Goal: Task Accomplishment & Management: Use online tool/utility

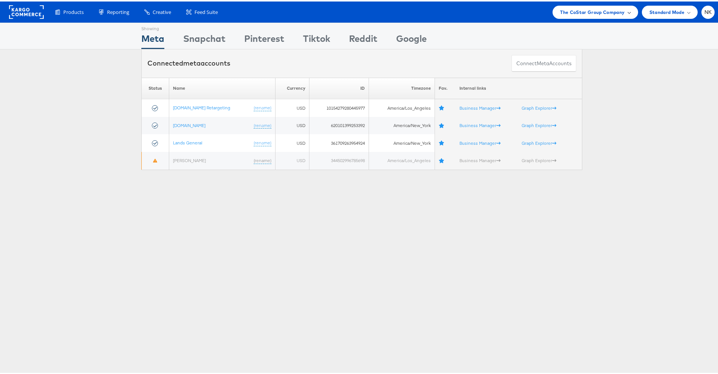
click at [583, 9] on span "The CoStar Group Company" at bounding box center [592, 11] width 64 height 8
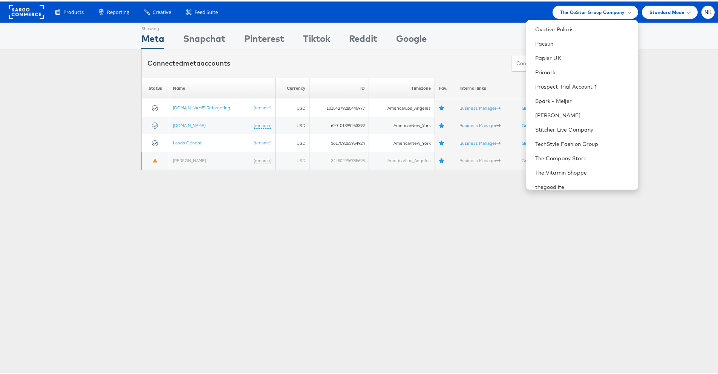
scroll to position [741, 0]
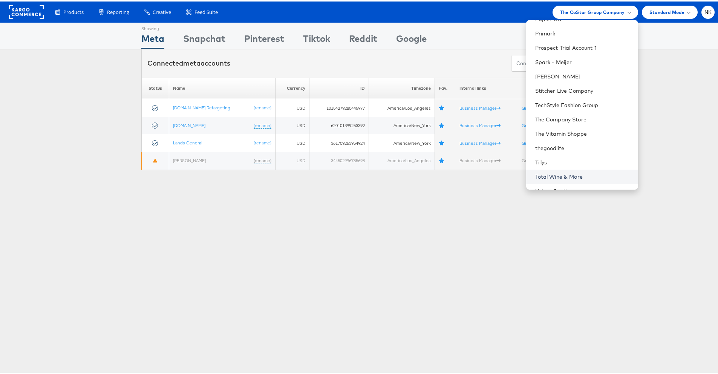
click at [538, 174] on link "Total Wine & More" at bounding box center [583, 176] width 97 height 8
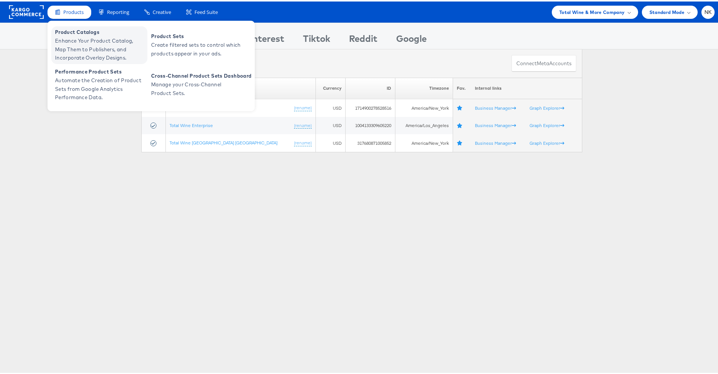
click at [75, 38] on span "Enhance Your Product Catalog, Map Them to Publishers, and Incorporate Overlay D…" at bounding box center [100, 48] width 91 height 26
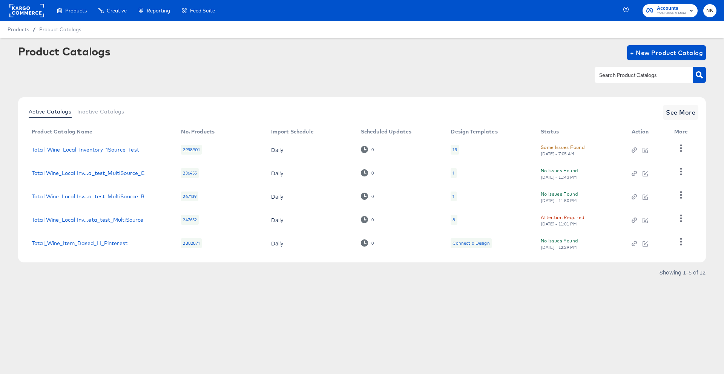
click at [226, 272] on div "Showing 1–5 of 12" at bounding box center [362, 276] width 688 height 12
click at [692, 112] on span "See More" at bounding box center [680, 112] width 29 height 11
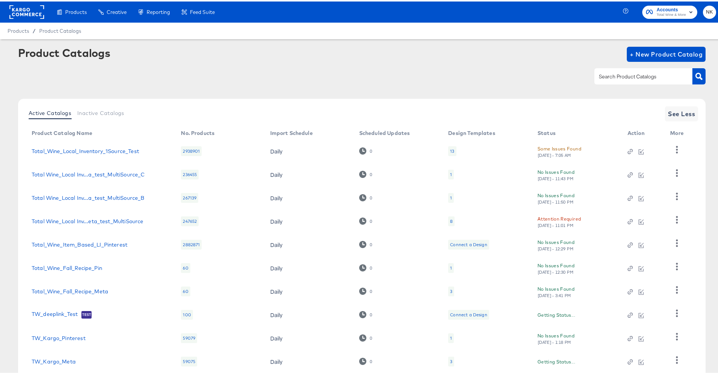
scroll to position [48, 0]
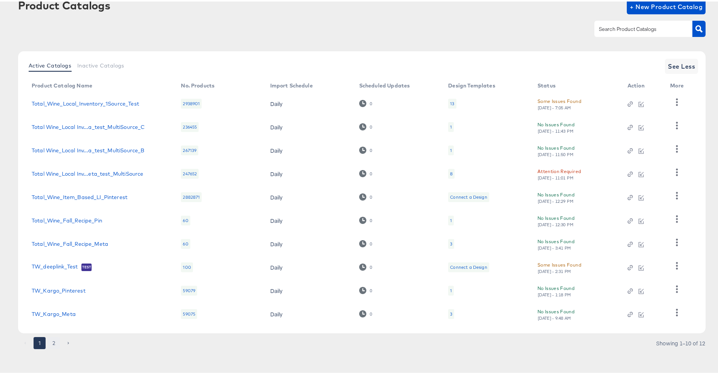
click at [52, 344] on button "2" at bounding box center [54, 342] width 12 height 12
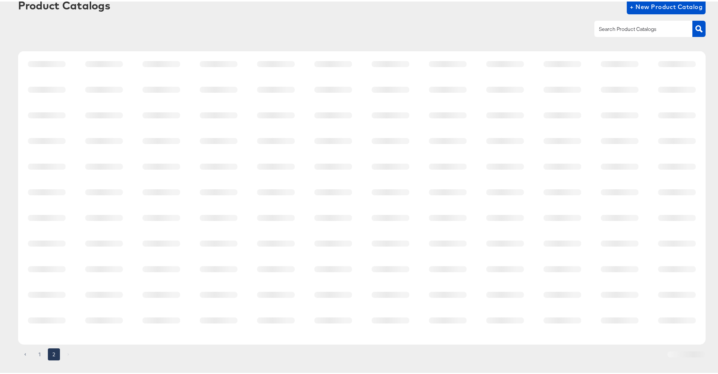
scroll to position [0, 0]
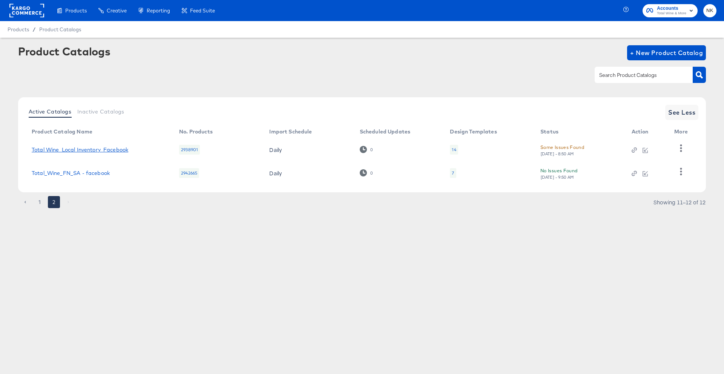
click at [102, 150] on link "Total Wine_Local Inventory_Facebook" at bounding box center [80, 150] width 97 height 6
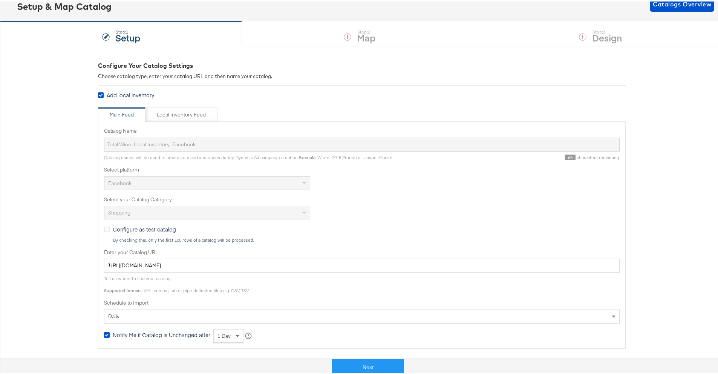
scroll to position [146, 0]
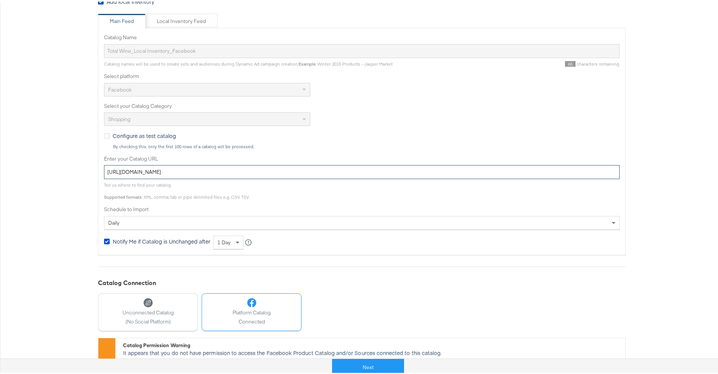
drag, startPoint x: 307, startPoint y: 170, endPoint x: 89, endPoint y: 156, distance: 217.6
click at [89, 156] on div "Configure Your Catalog Settings Choose catalog type, enter your catalog URL and…" at bounding box center [362, 180] width 724 height 459
click at [348, 361] on button "Next" at bounding box center [368, 365] width 72 height 17
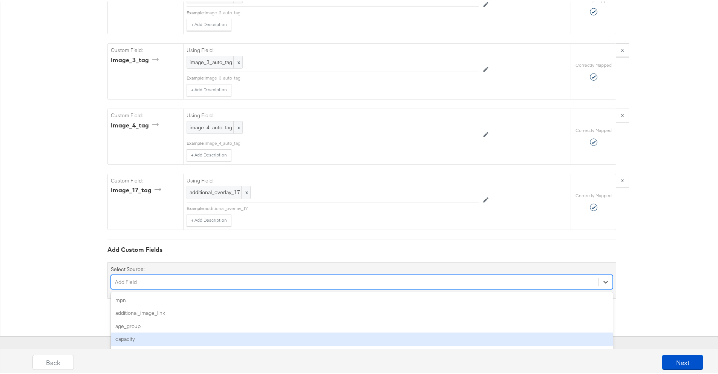
scroll to position [3072, 0]
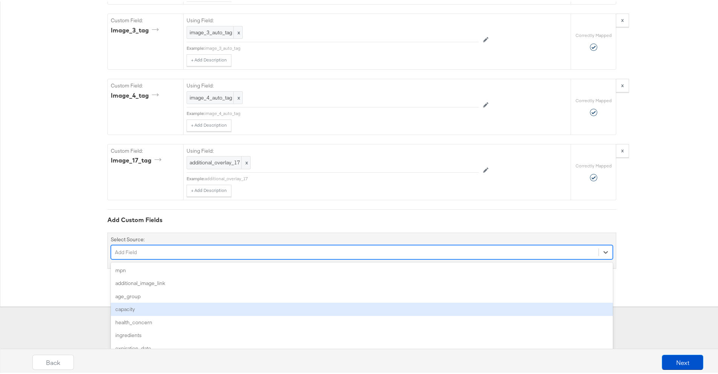
click at [224, 258] on div "option capacity focused, 4 of 136. 136 results available. Use Up and Down to ch…" at bounding box center [362, 251] width 502 height 14
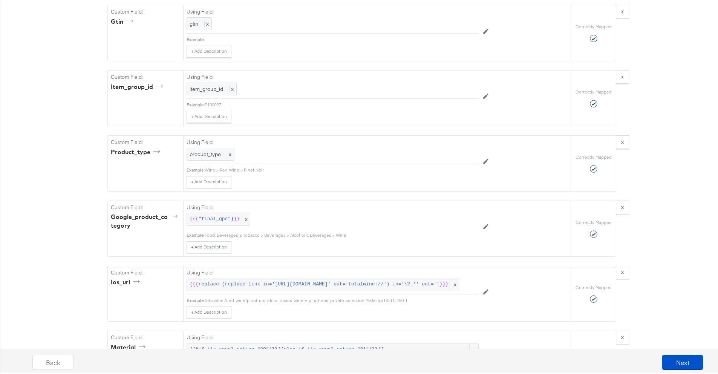
scroll to position [956, 0]
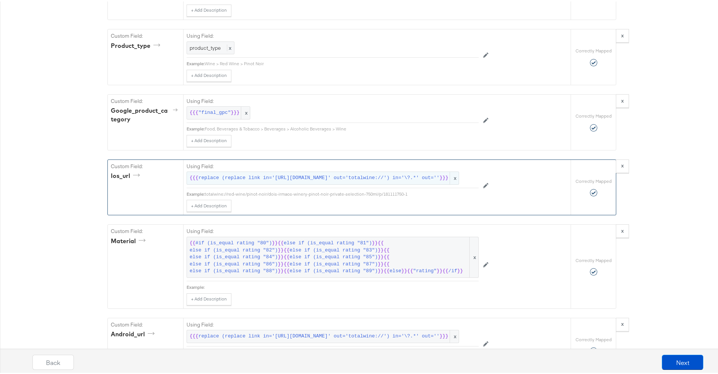
click at [425, 180] on span "{{{ replace (replace link in='https://www.totalwine.com/' out='totalwine://') i…" at bounding box center [323, 176] width 267 height 7
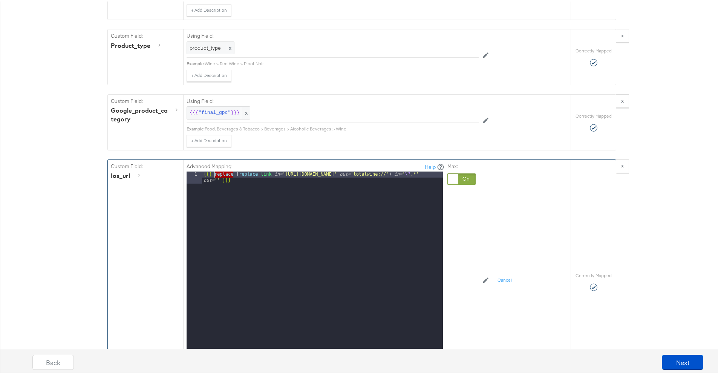
drag, startPoint x: 232, startPoint y: 186, endPoint x: 213, endPoint y: 186, distance: 18.5
click at [213, 186] on div "{{{ replace ( replace link in= 'https://www.totalwine.com/' out= 'totalwine://'…" at bounding box center [322, 276] width 241 height 213
click at [400, 186] on div "{{{ ( replace link in= 'https://www.totalwine.com/' out= 'totalwine://' ) in= '…" at bounding box center [322, 276] width 241 height 213
click at [409, 187] on div "{{{ ( replace link in= 'https://www.totalwine.com/' out= 'totalwine://' ) in= '…" at bounding box center [322, 276] width 241 height 213
drag, startPoint x: 395, startPoint y: 185, endPoint x: 417, endPoint y: 186, distance: 21.5
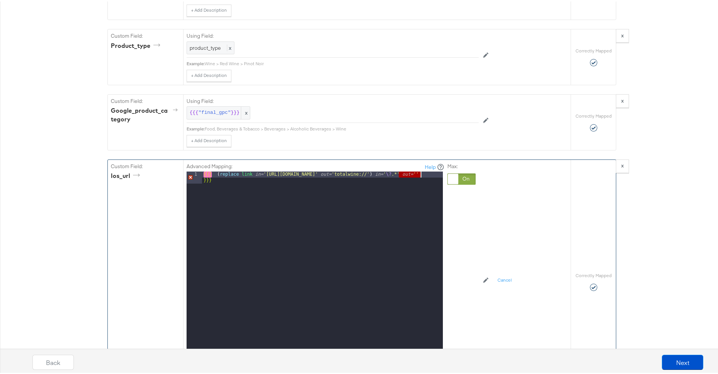
click at [417, 186] on div "{{{ ( replace link in= 'https://www.totalwine.com/' out= 'totalwine://' ) in= '…" at bounding box center [322, 276] width 241 height 213
drag, startPoint x: 397, startPoint y: 187, endPoint x: 413, endPoint y: 187, distance: 15.8
click at [413, 187] on div "{{{ ( replace link in= 'https://www.totalwine.com/' out= 'totalwine://' ) out= …" at bounding box center [322, 270] width 241 height 201
click at [204, 188] on div "{{{ ( replace link in= 'https://www.totalwine.com/' out= 'totalwine://' ) }}}" at bounding box center [322, 270] width 241 height 201
click at [406, 187] on div "{{ ( replace link in= 'https://www.totalwine.com/' out= 'totalwine://' ) }} }" at bounding box center [322, 270] width 241 height 201
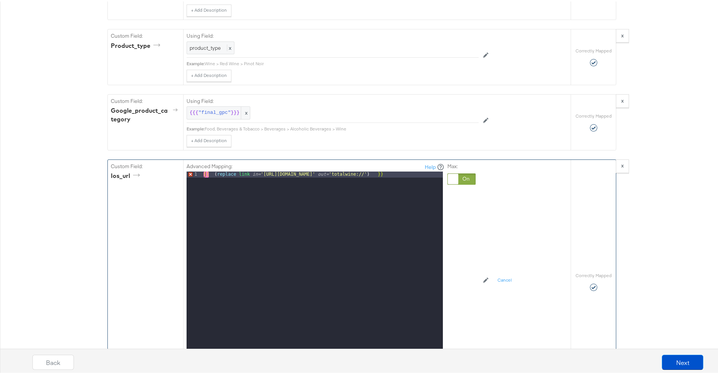
click at [380, 217] on div "{{ ( replace link in= 'https://www.totalwine.com/' out= 'totalwine://' ) }}" at bounding box center [322, 270] width 241 height 201
click at [202, 187] on div "{{ ( replace link in= 'https://www.totalwine.com/' out= 'totalwine://' ) }}" at bounding box center [322, 270] width 241 height 201
click at [391, 186] on div "{{ ( replace link in= 'https://www.totalwine.com/' out= 'totalwine://' ) }}" at bounding box center [322, 270] width 241 height 201
click at [216, 186] on div "{{ ( replace link in= 'https://www.totalwine.com/' out= 'totalwine://' }}" at bounding box center [322, 270] width 241 height 201
click at [202, 189] on div "{{ replace link in= 'https://www.totalwine.com/' out= 'totalwine://' }}" at bounding box center [322, 270] width 241 height 201
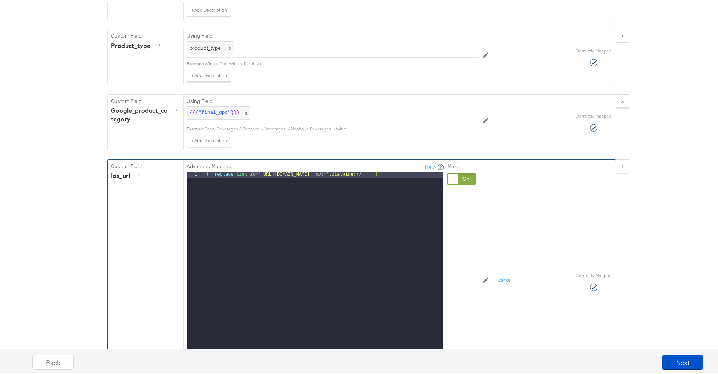
click at [202, 186] on div "{{ replace link in= 'https://www.totalwine.com/' out= 'totalwine://' }}" at bounding box center [322, 270] width 241 height 201
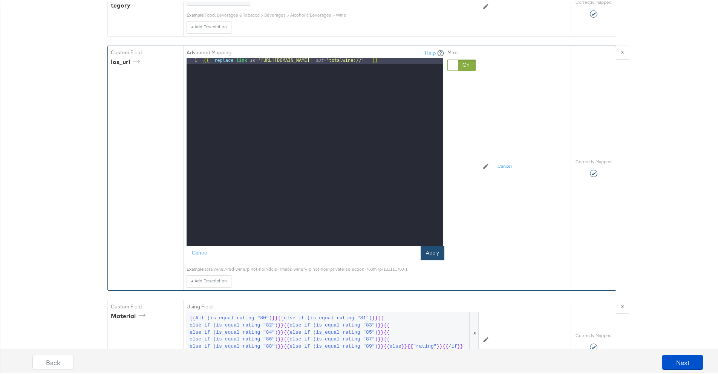
click at [432, 258] on button "Apply" at bounding box center [433, 252] width 24 height 14
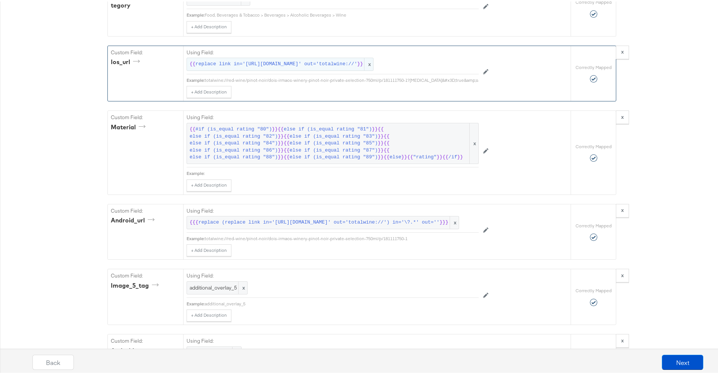
click at [230, 66] on span "replace link in='https://www.totalwine.com/' out='totalwine://'" at bounding box center [277, 62] width 162 height 7
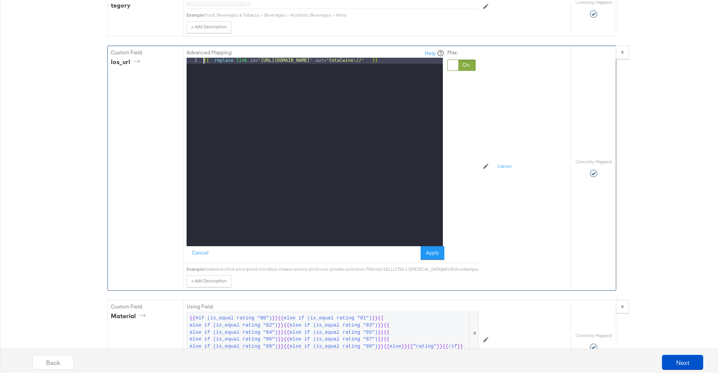
click at [202, 74] on div "{{ replace link in= 'https://www.totalwine.com/' out= 'totalwine://' }}" at bounding box center [322, 156] width 241 height 201
click at [405, 70] on div "{{{ replace link in= 'https://www.totalwine.com/' out= 'totalwine://' }}" at bounding box center [322, 156] width 241 height 201
click at [431, 258] on button "Apply" at bounding box center [433, 252] width 24 height 14
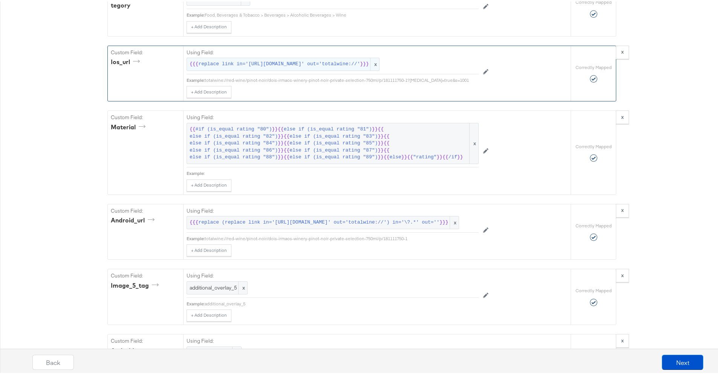
click at [248, 66] on span "replace link in='https://www.totalwine.com/' out='totalwine://'" at bounding box center [279, 62] width 162 height 7
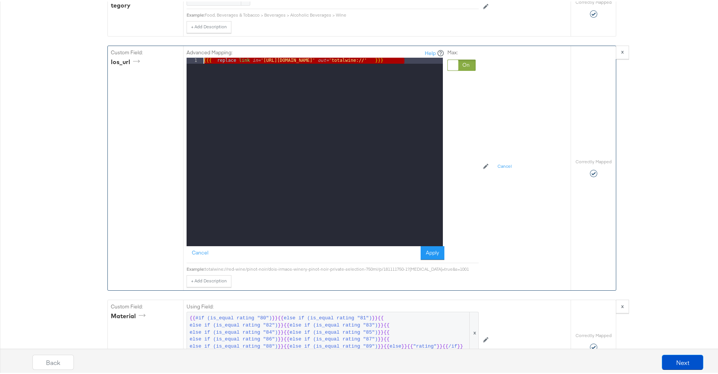
drag, startPoint x: 369, startPoint y: 74, endPoint x: 193, endPoint y: 67, distance: 175.8
click at [193, 67] on div "Advanced Mapping: Help 1 {{{ replace link in= 'https://www.totalwine.com/' out=…" at bounding box center [316, 153] width 258 height 211
click at [436, 258] on button "Apply" at bounding box center [433, 252] width 24 height 14
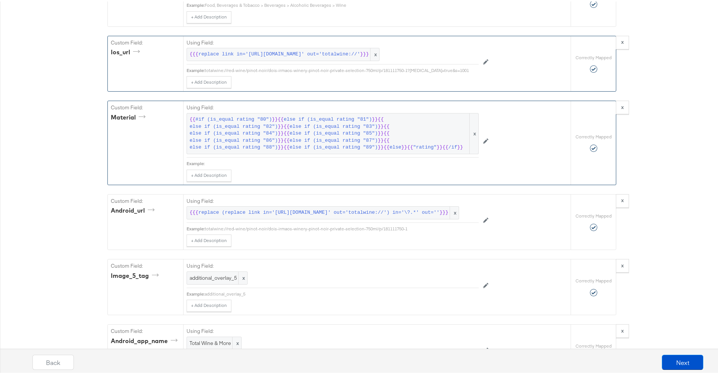
scroll to position [1084, 0]
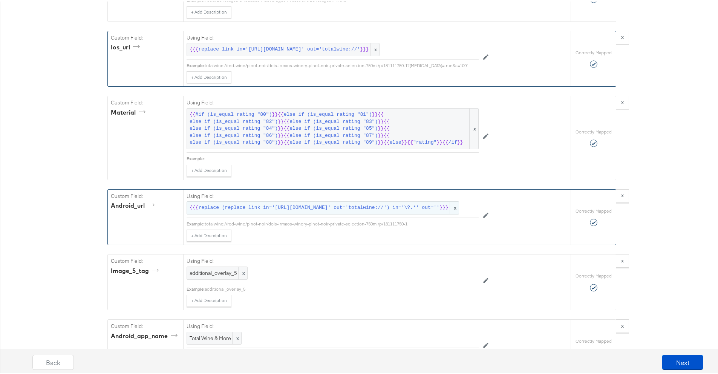
click at [382, 210] on span "{{{ replace (replace link in='https://www.totalwine.com/' out='totalwine://') i…" at bounding box center [323, 206] width 267 height 7
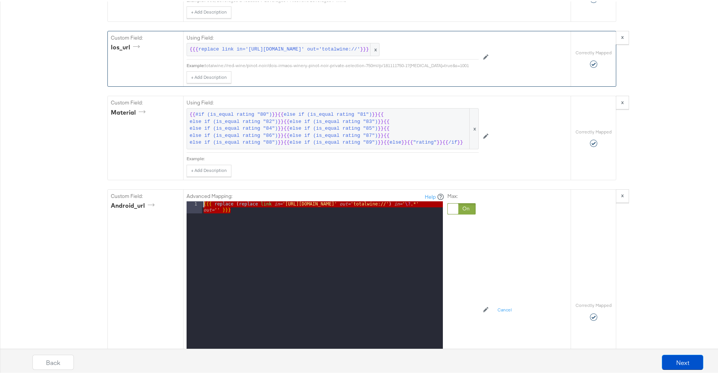
drag, startPoint x: 365, startPoint y: 245, endPoint x: 204, endPoint y: 195, distance: 168.9
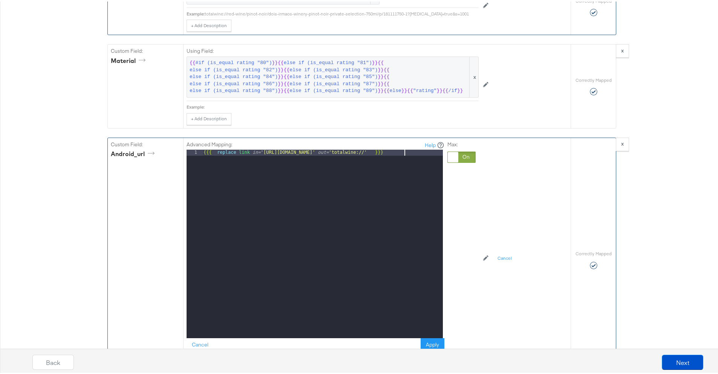
scroll to position [1170, 0]
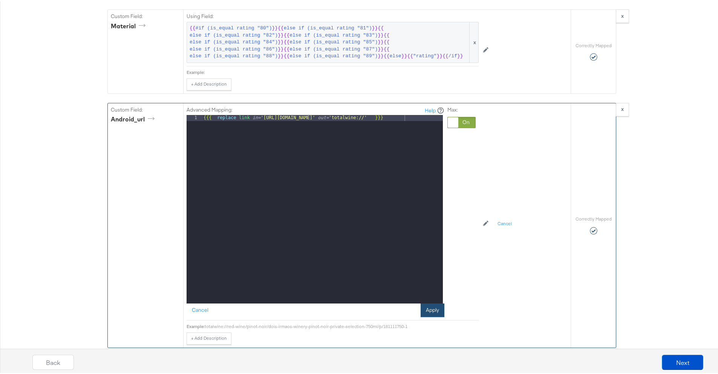
click at [433, 316] on button "Apply" at bounding box center [433, 309] width 24 height 14
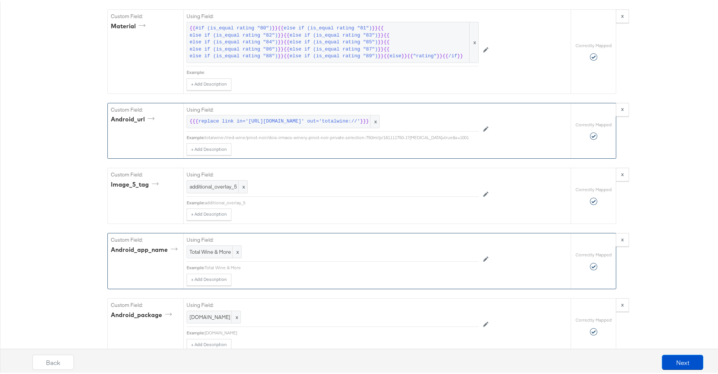
scroll to position [1180, 0]
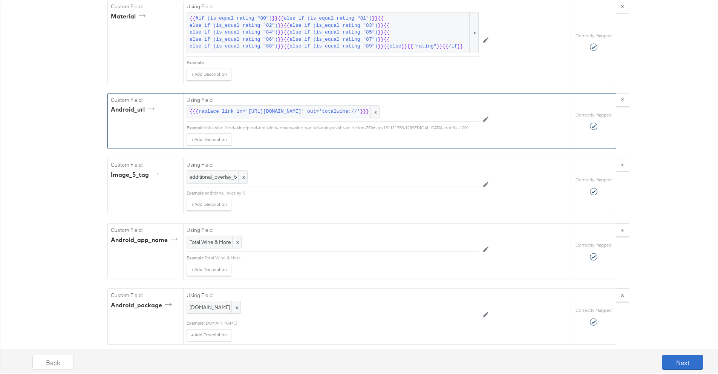
click at [666, 361] on button "Next" at bounding box center [682, 360] width 41 height 15
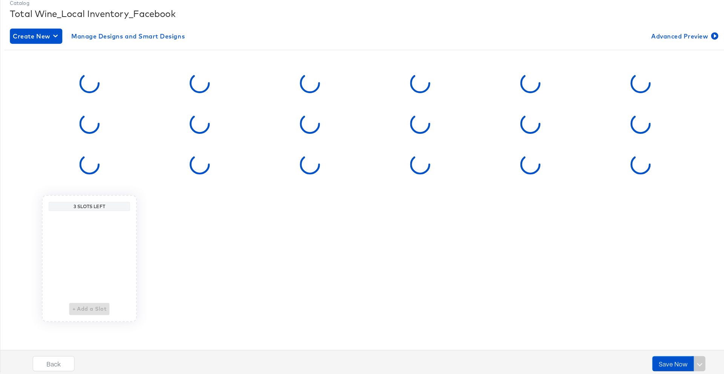
scroll to position [0, 0]
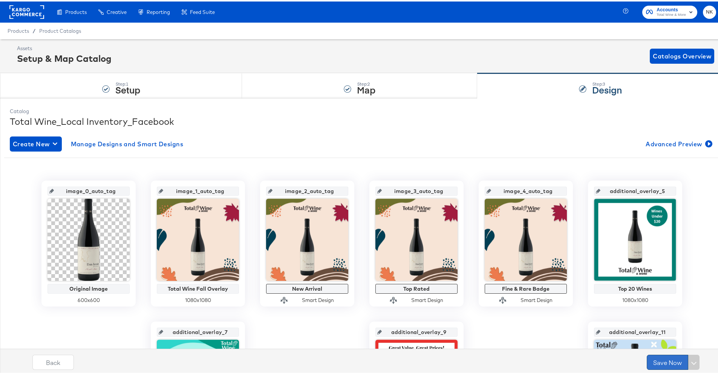
click at [656, 360] on button "Save Now" at bounding box center [667, 360] width 41 height 15
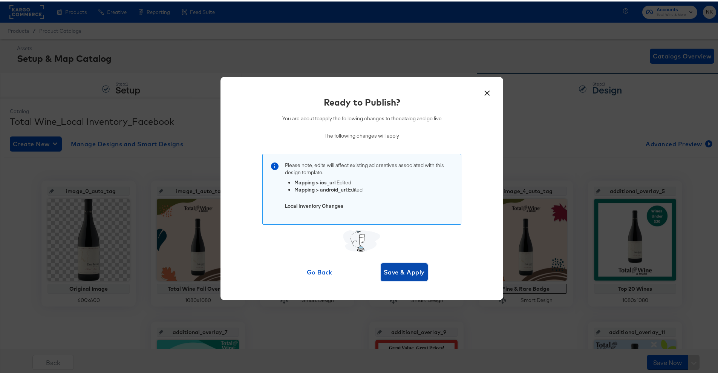
click at [410, 273] on span "Save & Apply" at bounding box center [404, 270] width 41 height 11
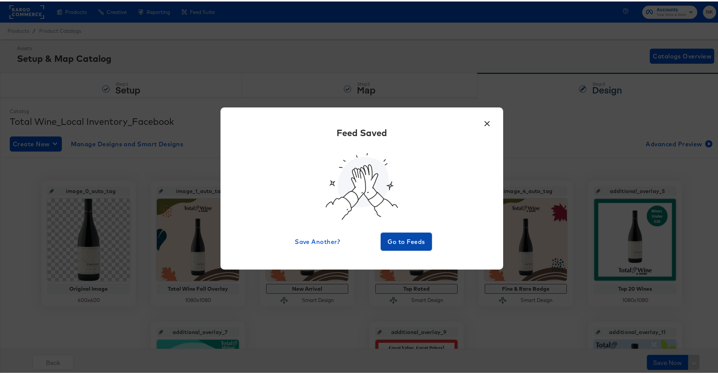
click at [409, 241] on span "Go to Feeds" at bounding box center [406, 240] width 45 height 11
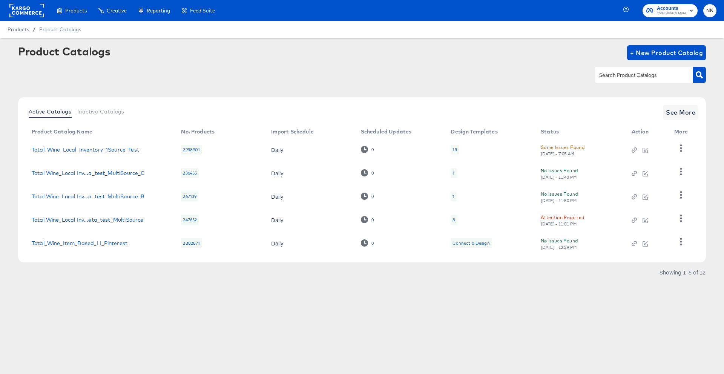
click at [322, 94] on div "Product Catalogs + New Product Catalog Active Catalogs Inactive Catalogs See Mo…" at bounding box center [362, 163] width 688 height 237
click at [422, 71] on div at bounding box center [362, 74] width 688 height 17
drag, startPoint x: 157, startPoint y: 87, endPoint x: 158, endPoint y: 96, distance: 8.3
click at [157, 88] on div "Product Catalogs + New Product Catalog" at bounding box center [362, 68] width 688 height 46
click at [512, 98] on div "Active Catalogs Inactive Catalogs See More Product Catalog Name No. Products Im…" at bounding box center [362, 179] width 688 height 165
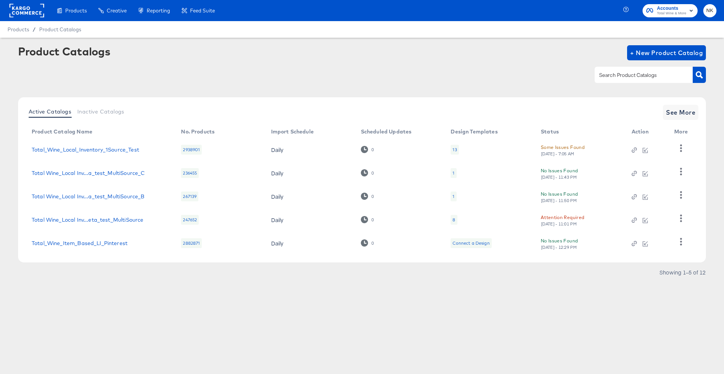
click at [550, 91] on div at bounding box center [362, 91] width 688 height 0
click at [338, 53] on div "Product Catalogs + New Product Catalog" at bounding box center [362, 52] width 688 height 15
click at [186, 56] on div "Product Catalogs + New Product Catalog" at bounding box center [362, 52] width 688 height 15
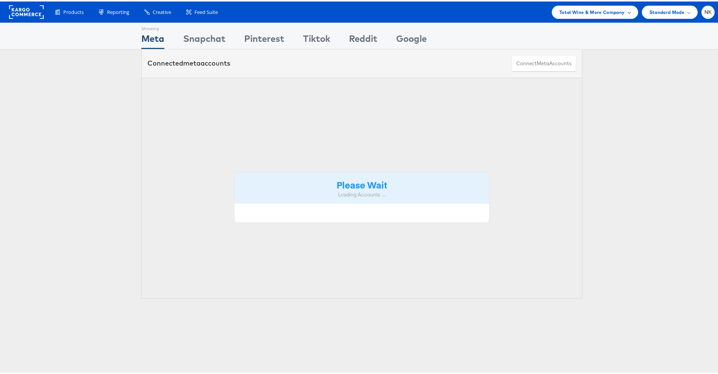
click at [619, 11] on div "Total Wine & More Company" at bounding box center [595, 11] width 71 height 8
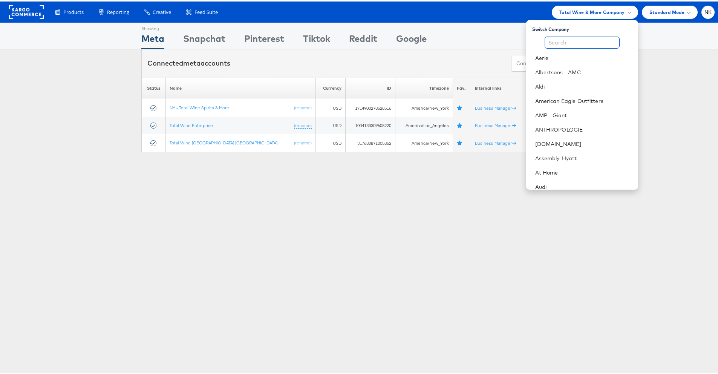
click at [563, 43] on input "text" at bounding box center [582, 41] width 75 height 12
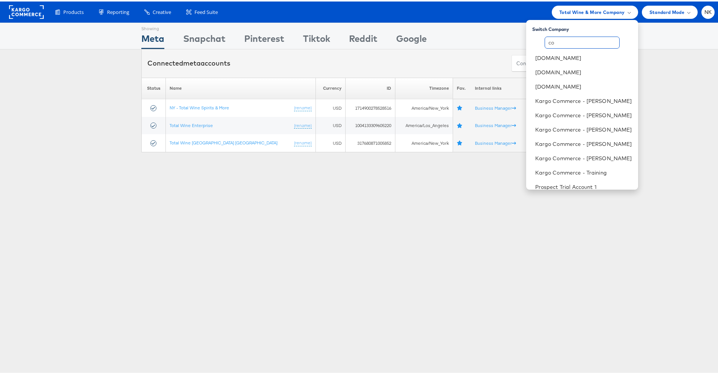
type input "c"
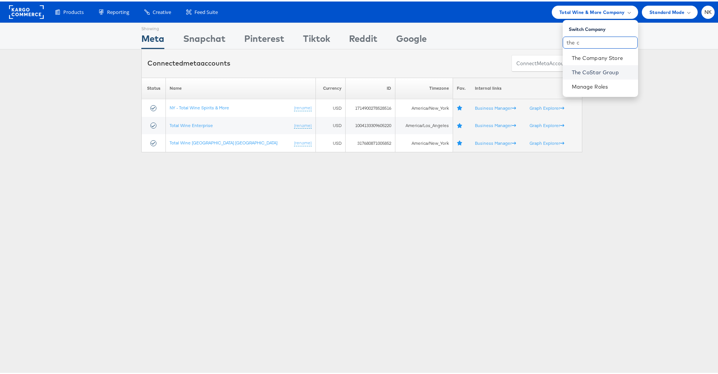
type input "the c"
click at [614, 70] on link "The CoStar Group" at bounding box center [602, 71] width 60 height 8
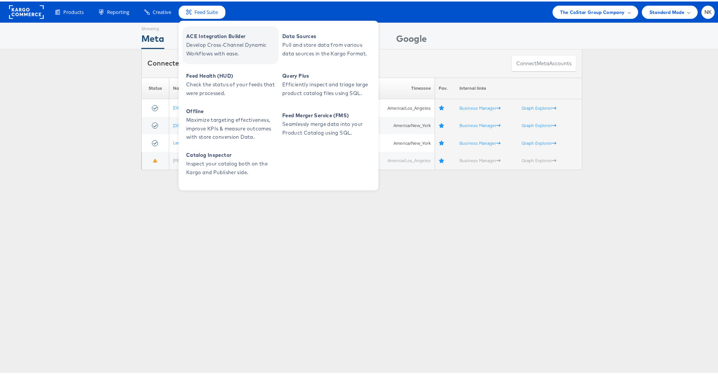
click at [196, 37] on span "ACE Integration Builder" at bounding box center [231, 35] width 91 height 9
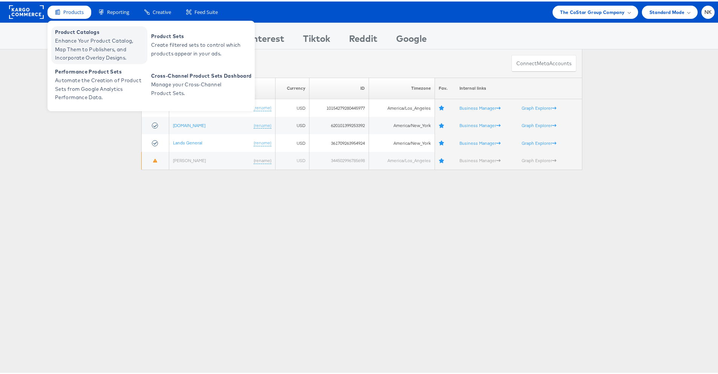
click at [69, 35] on span "Enhance Your Product Catalog, Map Them to Publishers, and Incorporate Overlay D…" at bounding box center [100, 48] width 91 height 26
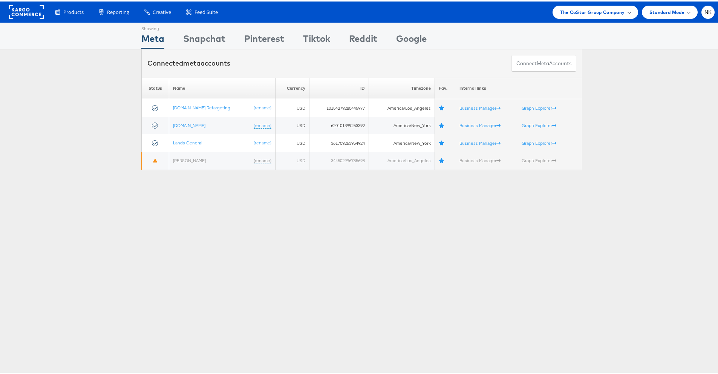
click at [560, 14] on span "The CoStar Group Company" at bounding box center [592, 11] width 64 height 8
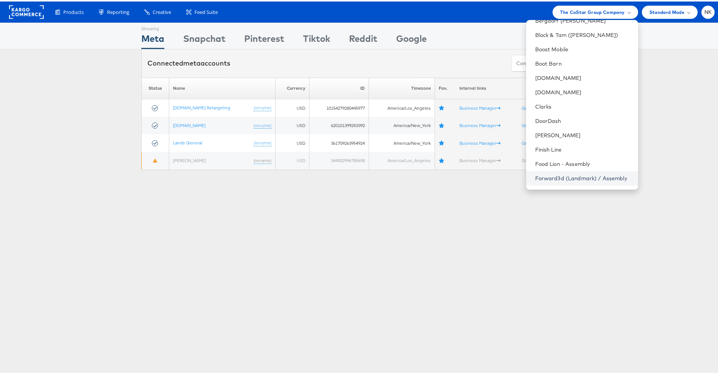
scroll to position [321, 0]
